Goal: Transaction & Acquisition: Purchase product/service

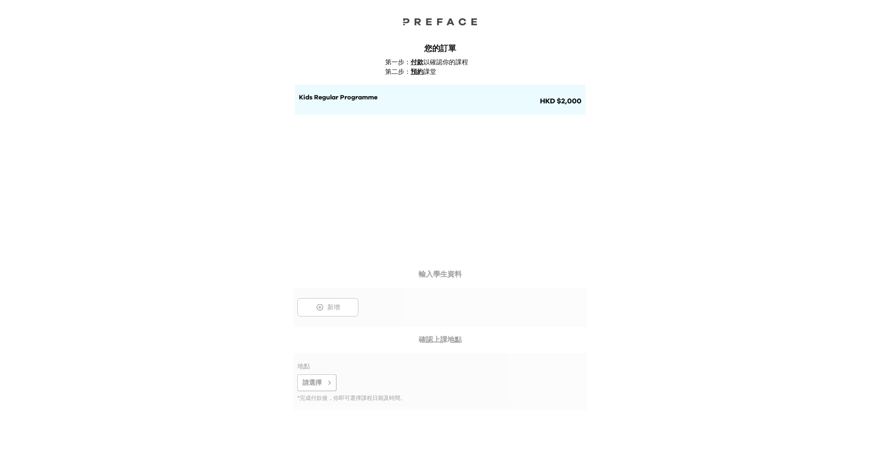
scroll to position [1, 0]
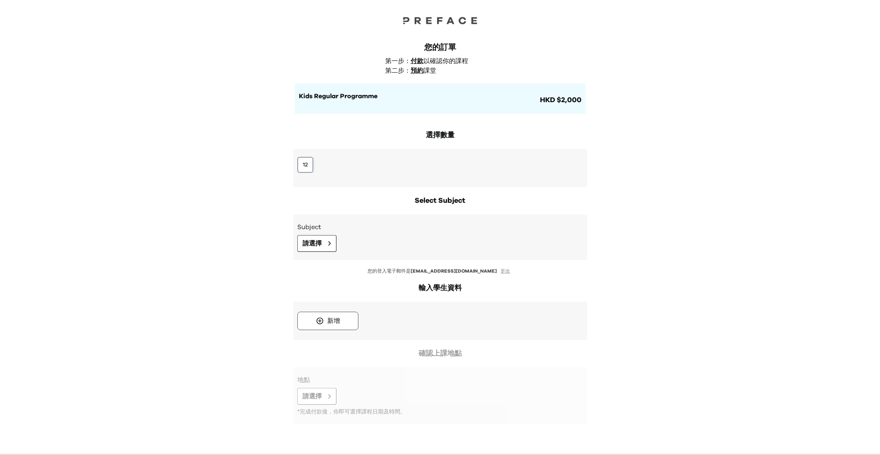
click at [307, 162] on button "12" at bounding box center [305, 165] width 16 height 16
click at [324, 242] on button "請選擇" at bounding box center [316, 243] width 39 height 17
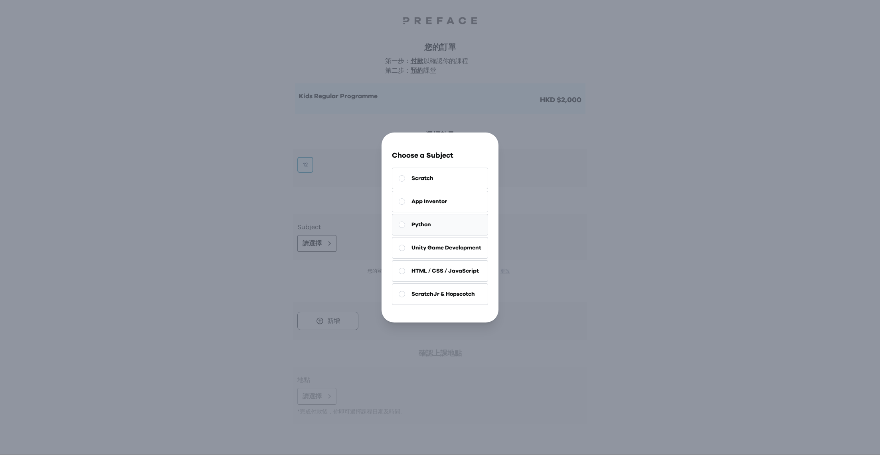
click at [438, 225] on button "Python" at bounding box center [440, 225] width 96 height 22
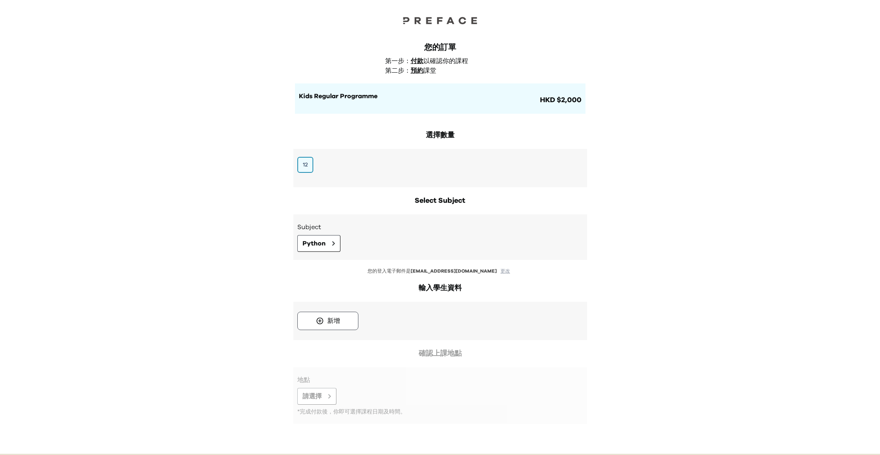
scroll to position [34, 0]
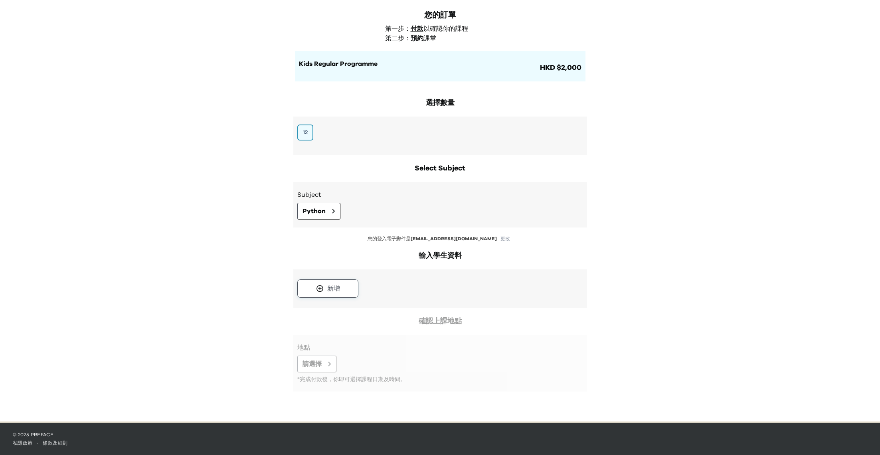
click at [353, 289] on button "新增" at bounding box center [327, 288] width 61 height 18
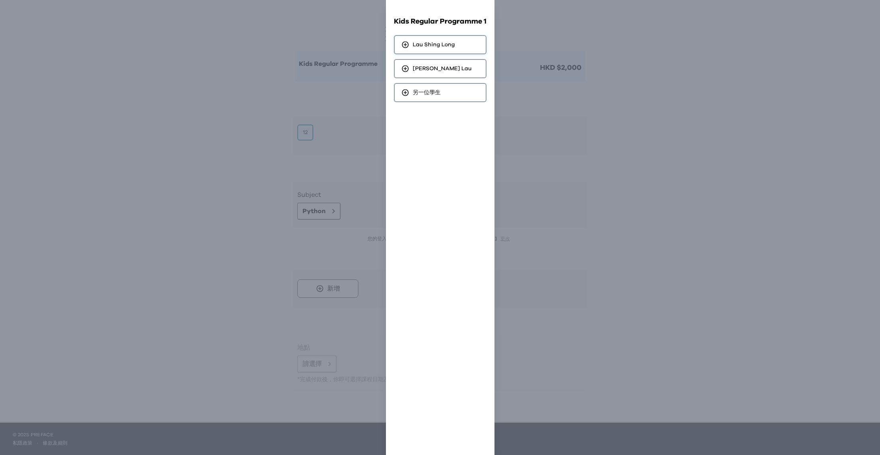
click at [454, 45] on span "Lau Shing Long" at bounding box center [434, 45] width 42 height 8
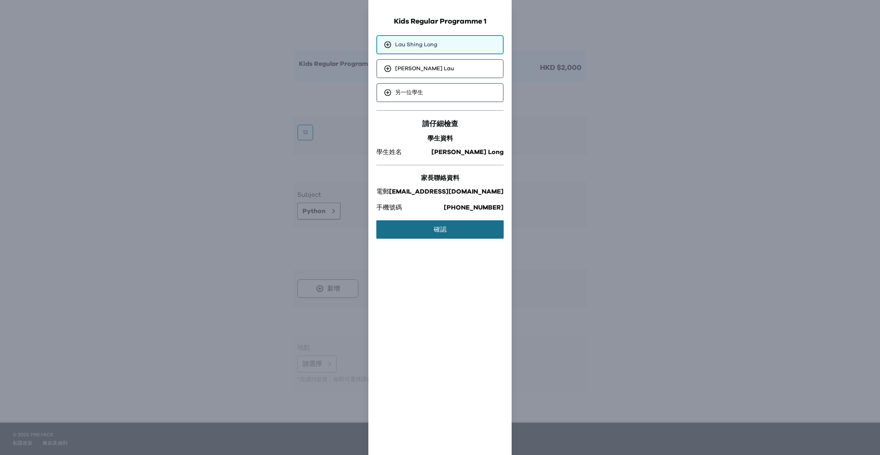
click at [436, 225] on button "確認" at bounding box center [439, 229] width 127 height 18
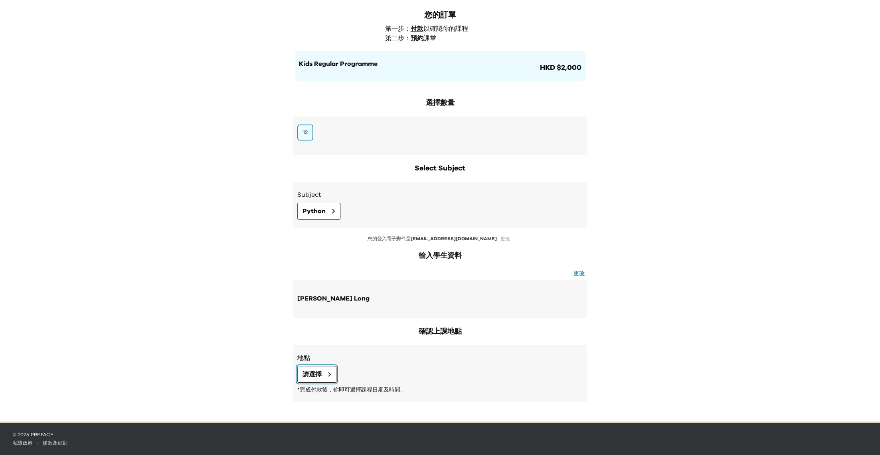
click at [326, 376] on button "請選擇" at bounding box center [316, 374] width 39 height 17
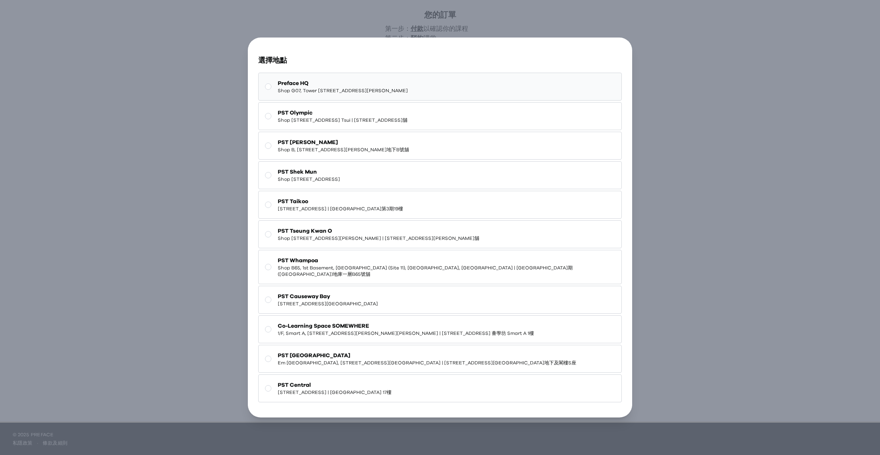
click at [324, 94] on span "Shop G07, Tower 535, 535 Jaffe Road, Causeway Bay | 銅鑼灣謝斐道535號Tower 535 地下G07號舖" at bounding box center [343, 90] width 130 height 6
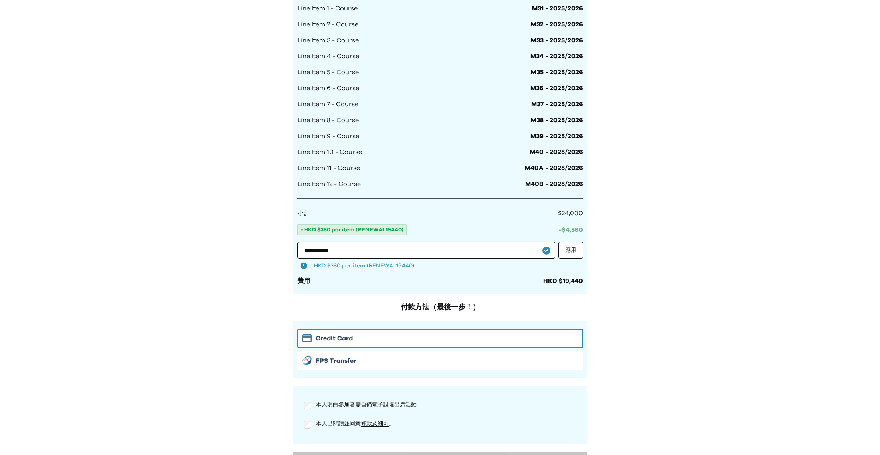
scroll to position [612, 0]
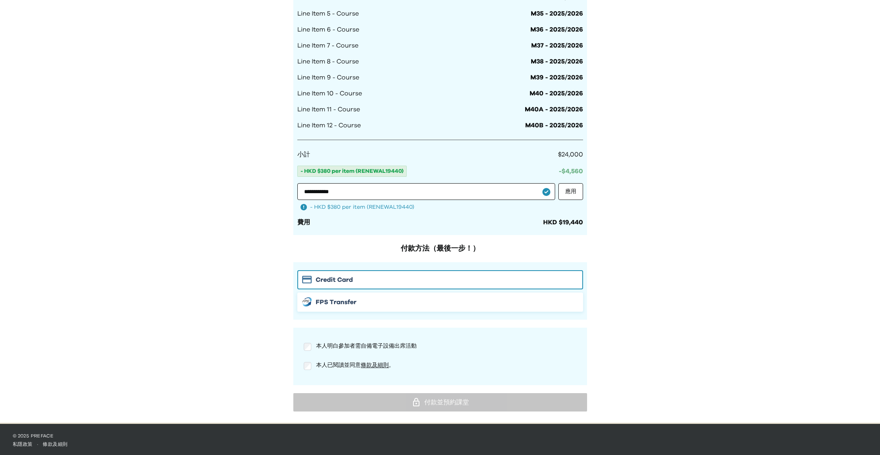
click at [343, 295] on button "FPS Transfer" at bounding box center [440, 302] width 286 height 19
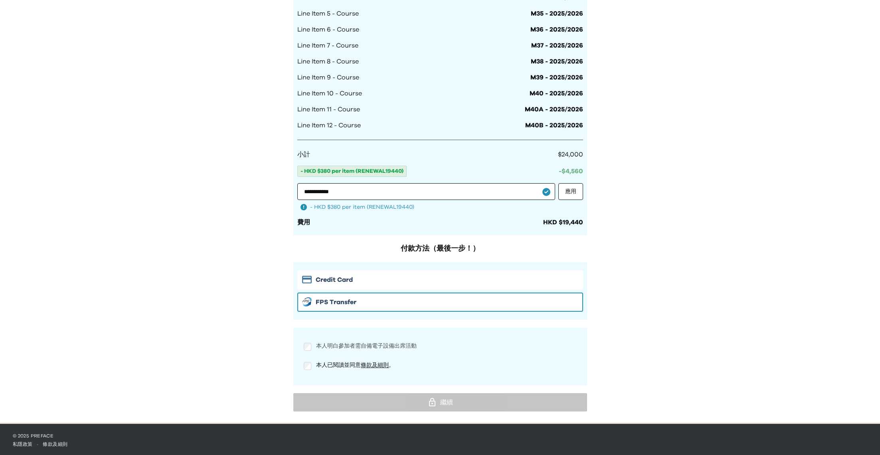
click at [329, 345] on span "本人明白參加者需自備電子設備出席活動" at bounding box center [366, 346] width 101 height 6
click at [313, 361] on div "本人已閱讀並同意 條款及細則 。" at bounding box center [440, 366] width 273 height 10
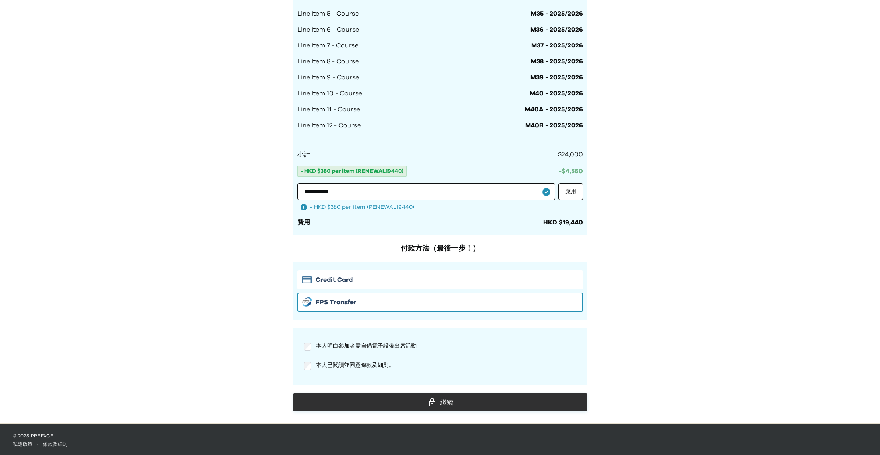
click at [418, 399] on div "繼續" at bounding box center [440, 402] width 281 height 12
